Goal: Information Seeking & Learning: Learn about a topic

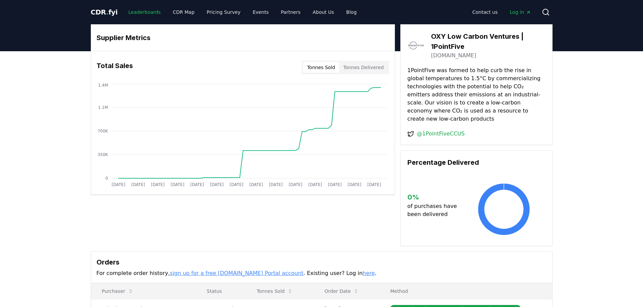
click at [134, 6] on link "Leaderboards" at bounding box center [144, 12] width 43 height 12
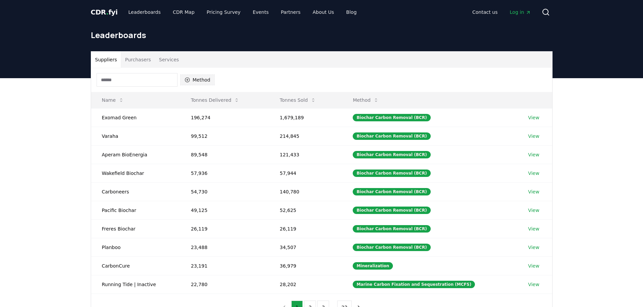
click at [191, 77] on button "Method" at bounding box center [197, 80] width 35 height 11
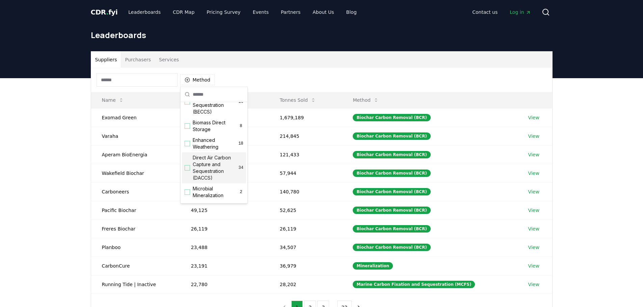
scroll to position [135, 0]
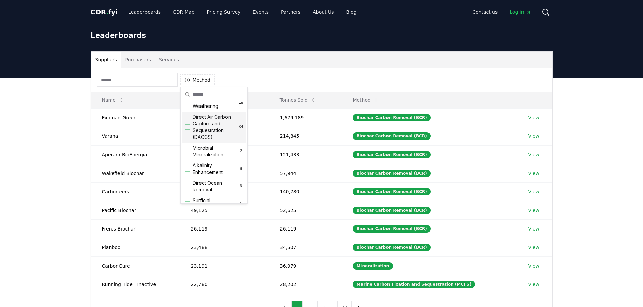
click at [186, 130] on div "Suggestions" at bounding box center [187, 127] width 5 height 5
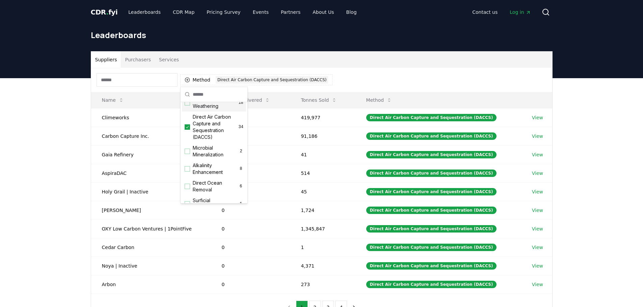
click at [296, 59] on div "Suppliers Purchasers Services" at bounding box center [321, 60] width 461 height 16
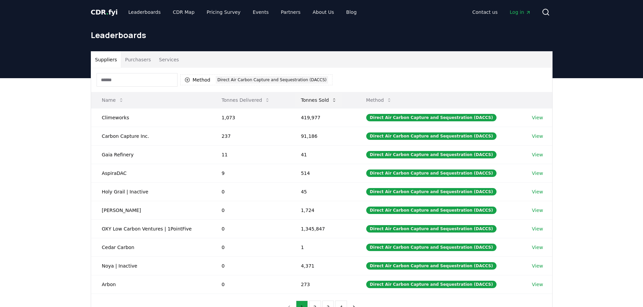
click at [309, 103] on button "Tonnes Sold" at bounding box center [318, 99] width 47 height 13
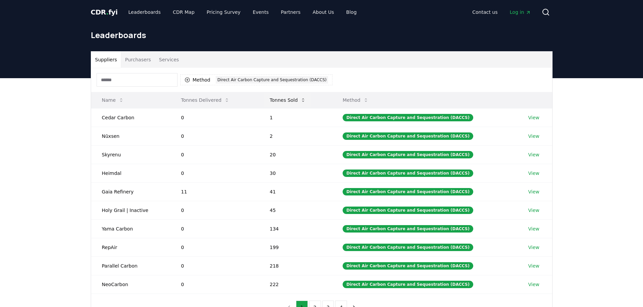
click at [284, 99] on button "Tonnes Sold" at bounding box center [287, 99] width 47 height 13
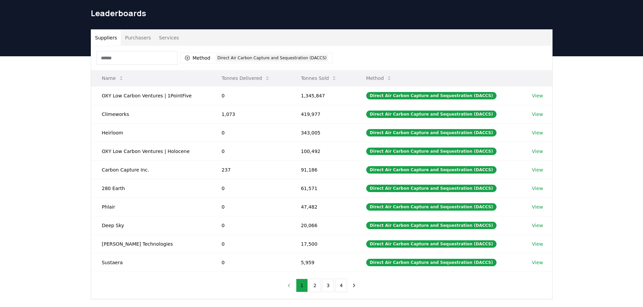
scroll to position [34, 0]
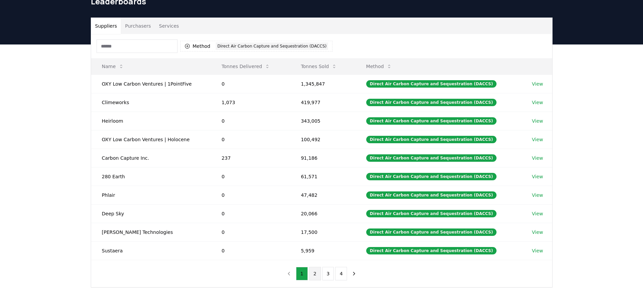
click at [311, 277] on button "2" at bounding box center [315, 273] width 12 height 13
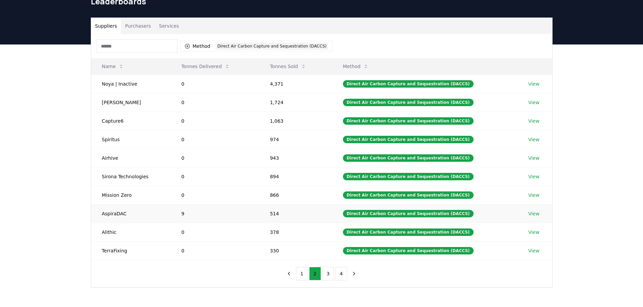
click at [528, 215] on link "View" at bounding box center [533, 214] width 11 height 7
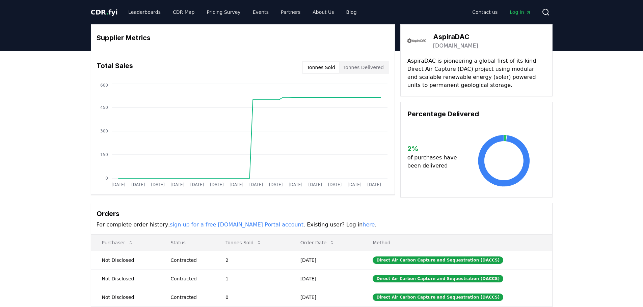
click at [446, 45] on link "aspiradac.com" at bounding box center [455, 46] width 45 height 8
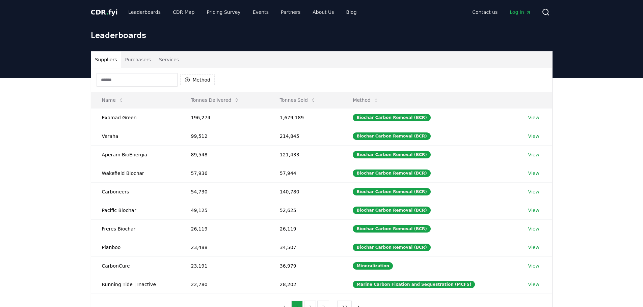
scroll to position [34, 0]
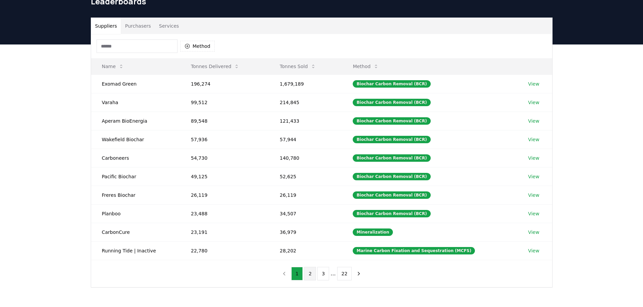
click at [309, 276] on button "2" at bounding box center [310, 273] width 12 height 13
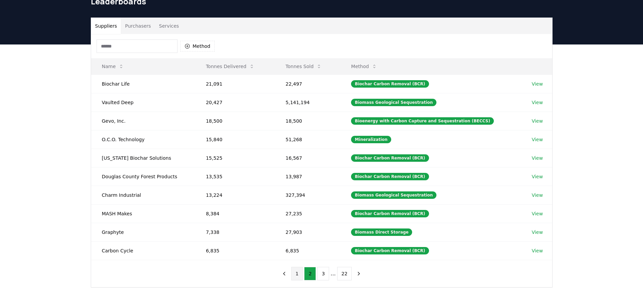
click at [293, 277] on button "1" at bounding box center [297, 273] width 12 height 13
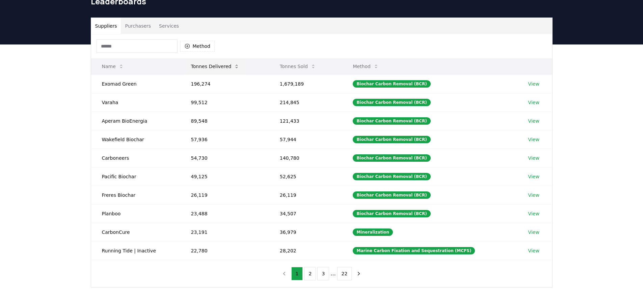
click at [213, 68] on button "Tonnes Delivered" at bounding box center [215, 66] width 59 height 13
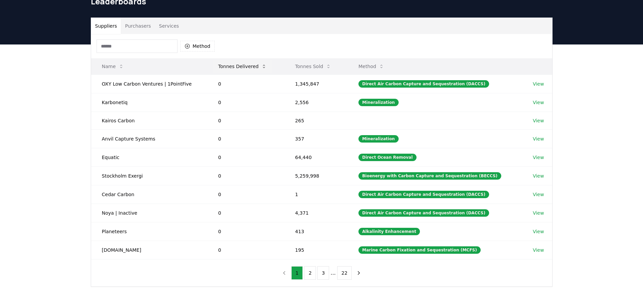
click at [219, 66] on button "Tonnes Delivered" at bounding box center [242, 66] width 59 height 13
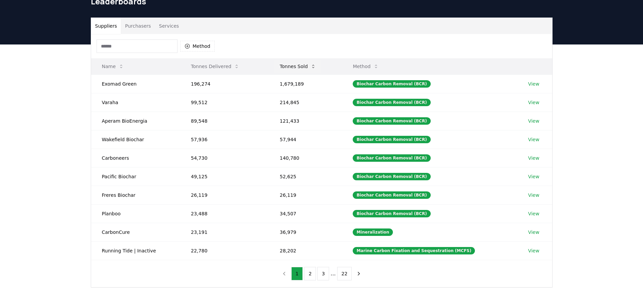
click at [294, 60] on button "Tonnes Sold" at bounding box center [297, 66] width 47 height 13
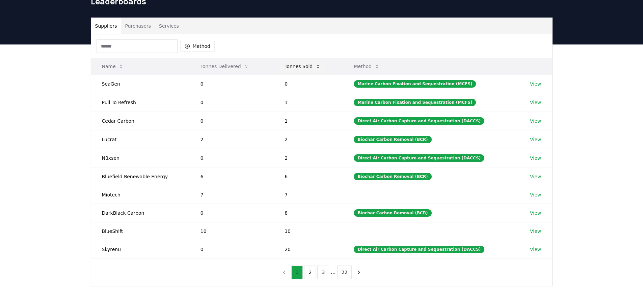
click at [297, 62] on button "Tonnes Sold" at bounding box center [302, 66] width 47 height 13
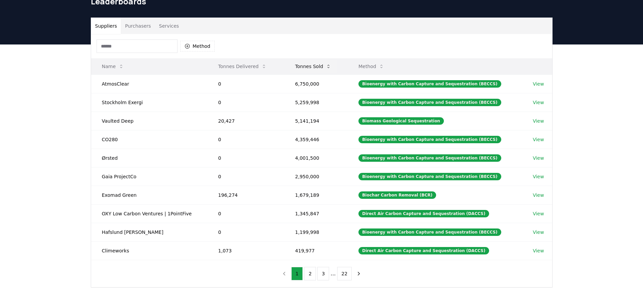
click at [304, 66] on button "Tonnes Sold" at bounding box center [312, 66] width 47 height 13
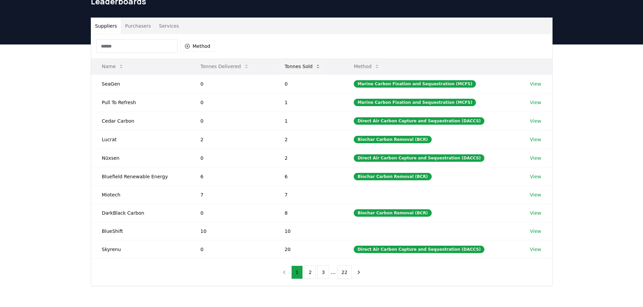
click at [304, 66] on button "Tonnes Sold" at bounding box center [302, 66] width 47 height 13
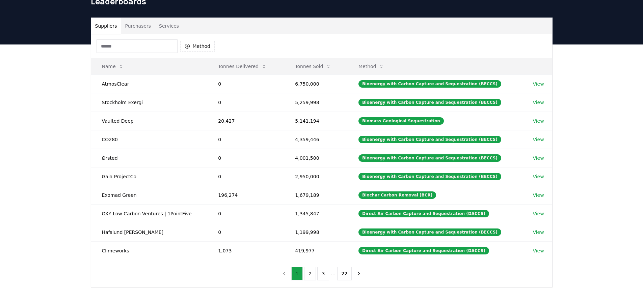
click at [192, 53] on div "Method" at bounding box center [321, 46] width 461 height 24
click at [192, 45] on button "Method" at bounding box center [197, 46] width 35 height 11
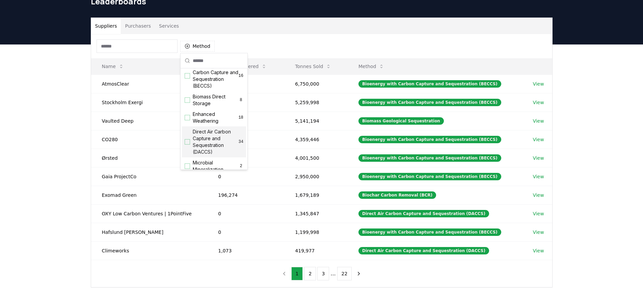
scroll to position [101, 0]
click at [187, 130] on div "Suggestions" at bounding box center [187, 127] width 5 height 5
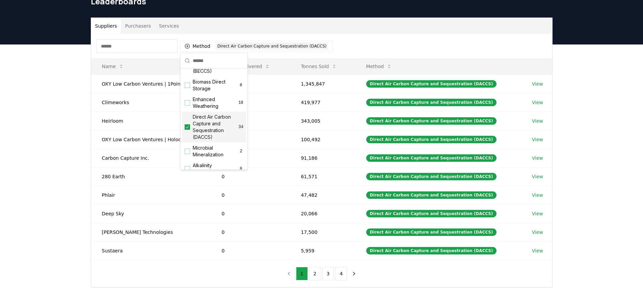
click at [428, 40] on div "Method 1 Direct Air Carbon Capture and Sequestration (DACCS)" at bounding box center [321, 46] width 461 height 24
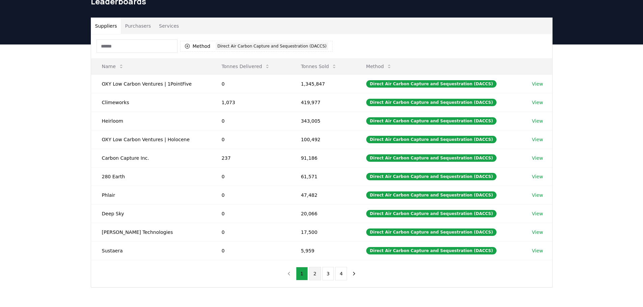
click at [310, 271] on button "2" at bounding box center [315, 273] width 12 height 13
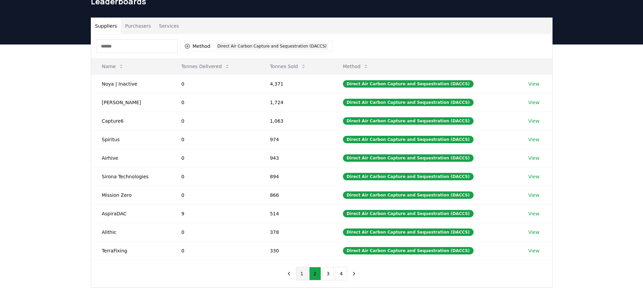
click at [300, 274] on button "1" at bounding box center [302, 273] width 12 height 13
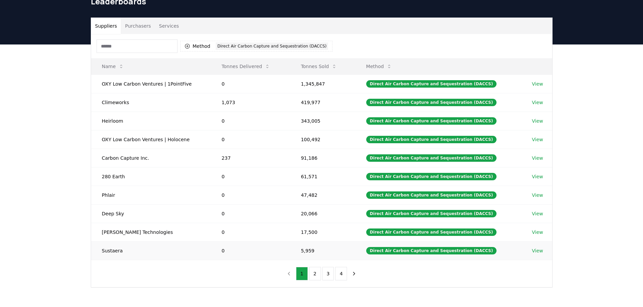
click at [533, 249] on link "View" at bounding box center [537, 251] width 11 height 7
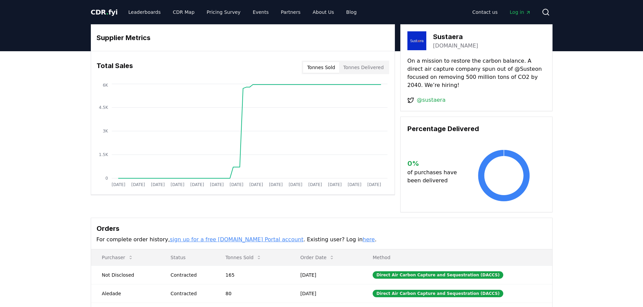
click at [433, 96] on link "@sustaera" at bounding box center [431, 100] width 29 height 8
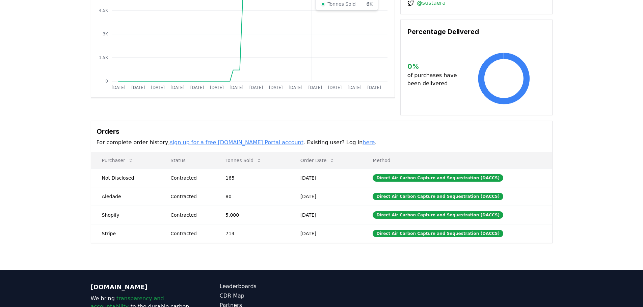
scroll to position [101, 0]
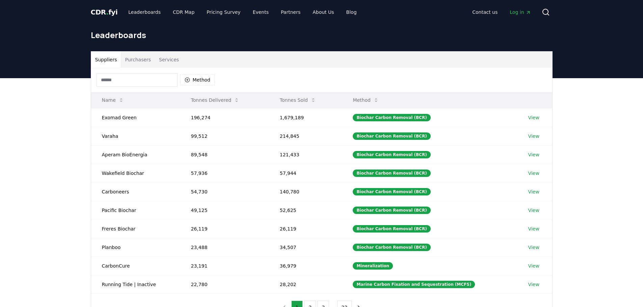
scroll to position [34, 0]
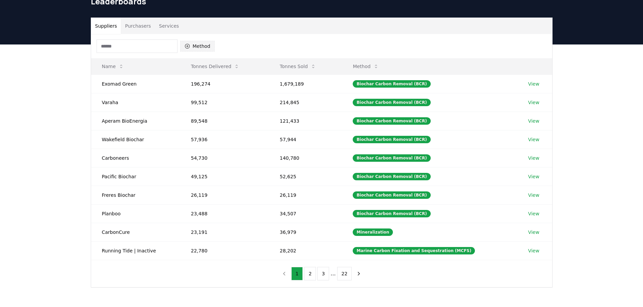
click at [193, 46] on button "Method" at bounding box center [197, 46] width 35 height 11
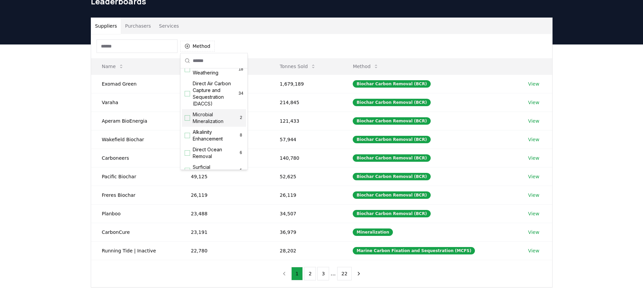
scroll to position [135, 0]
click at [189, 104] on div "Direct Air Carbon Capture and Sequestration (DACCS) 34" at bounding box center [214, 93] width 64 height 31
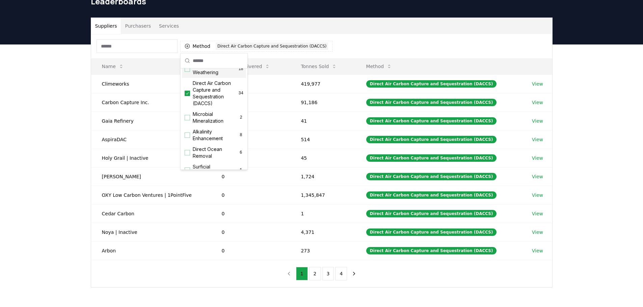
click at [383, 38] on div "Method 1 Direct Air Carbon Capture and Sequestration (DACCS)" at bounding box center [321, 46] width 461 height 24
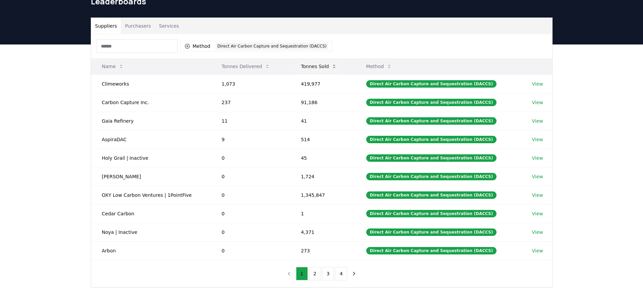
click at [328, 67] on button "Tonnes Sold" at bounding box center [318, 66] width 47 height 13
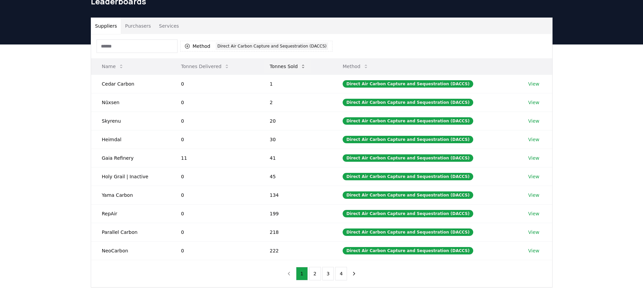
click at [275, 68] on button "Tonnes Sold" at bounding box center [287, 66] width 47 height 13
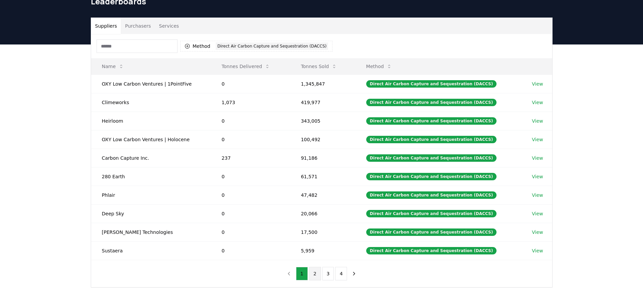
click at [314, 277] on button "2" at bounding box center [315, 273] width 12 height 13
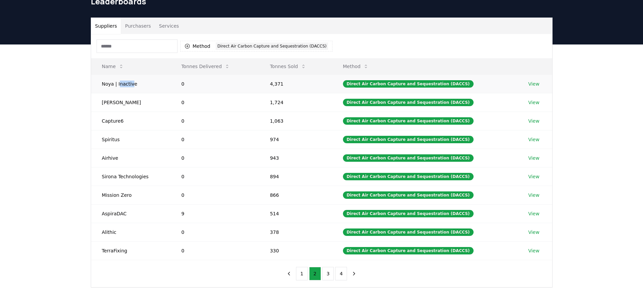
drag, startPoint x: 131, startPoint y: 85, endPoint x: 118, endPoint y: 85, distance: 13.2
click at [118, 85] on td "Noya | Inactive" at bounding box center [131, 84] width 80 height 19
click at [121, 87] on td "Noya | Inactive" at bounding box center [131, 84] width 80 height 19
click at [531, 121] on link "View" at bounding box center [533, 121] width 11 height 7
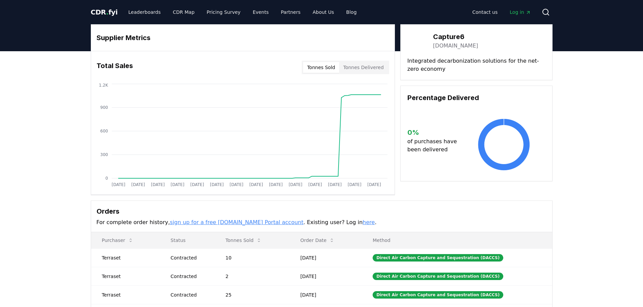
click at [448, 46] on link "[DOMAIN_NAME]" at bounding box center [455, 46] width 45 height 8
